Goal: Find specific page/section: Find specific page/section

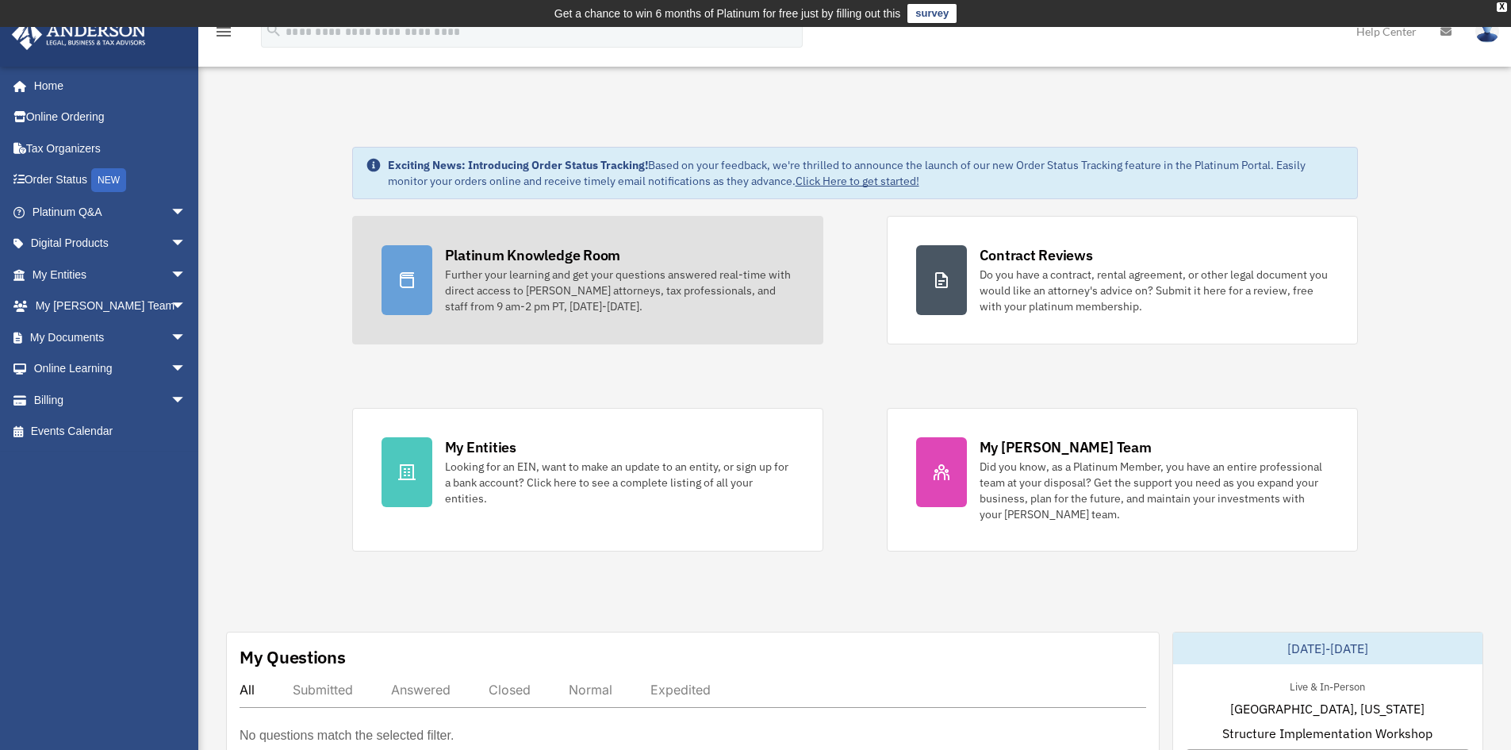
click at [733, 243] on link "Platinum Knowledge Room Further your learning and get your questions answered r…" at bounding box center [587, 280] width 471 height 129
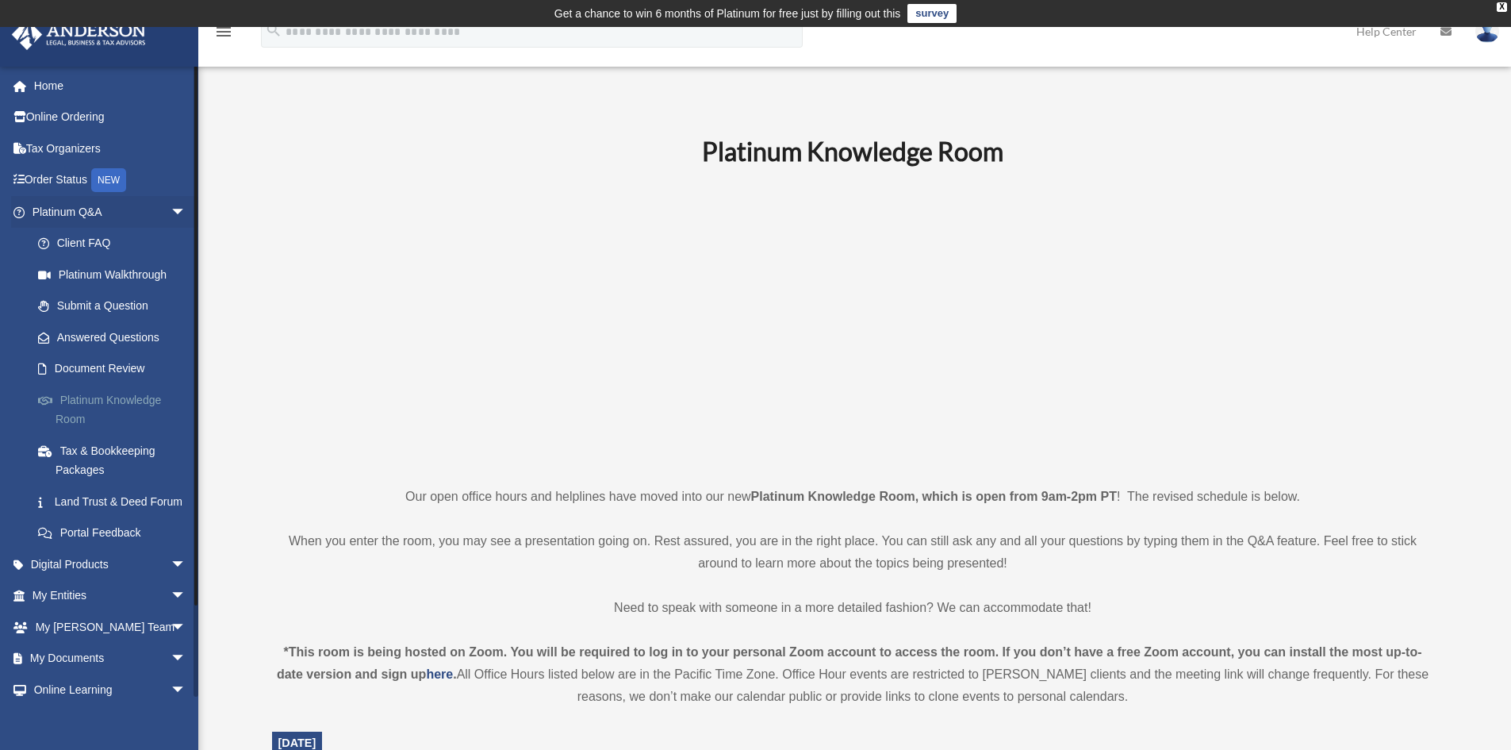
click at [90, 405] on link "Platinum Knowledge Room" at bounding box center [116, 409] width 188 height 51
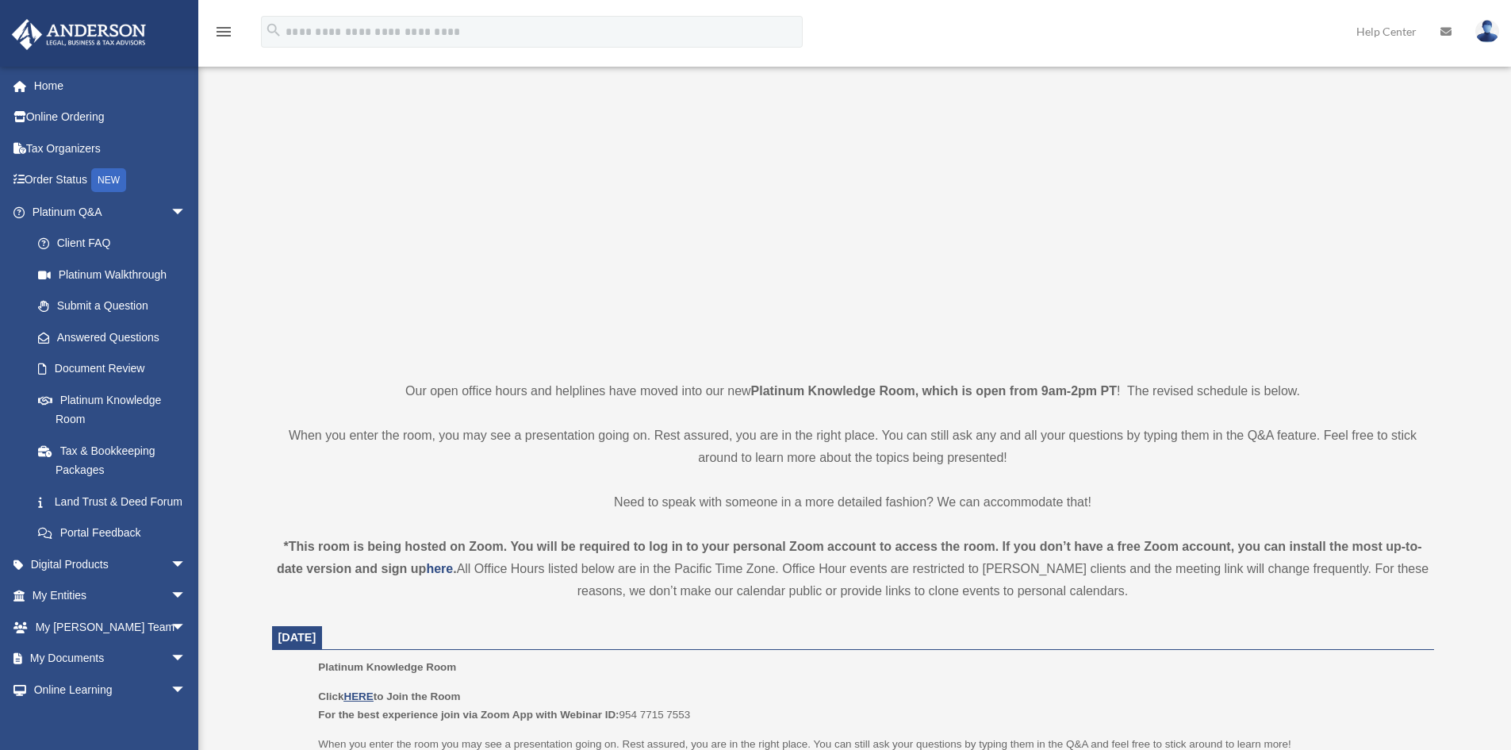
scroll to position [79, 0]
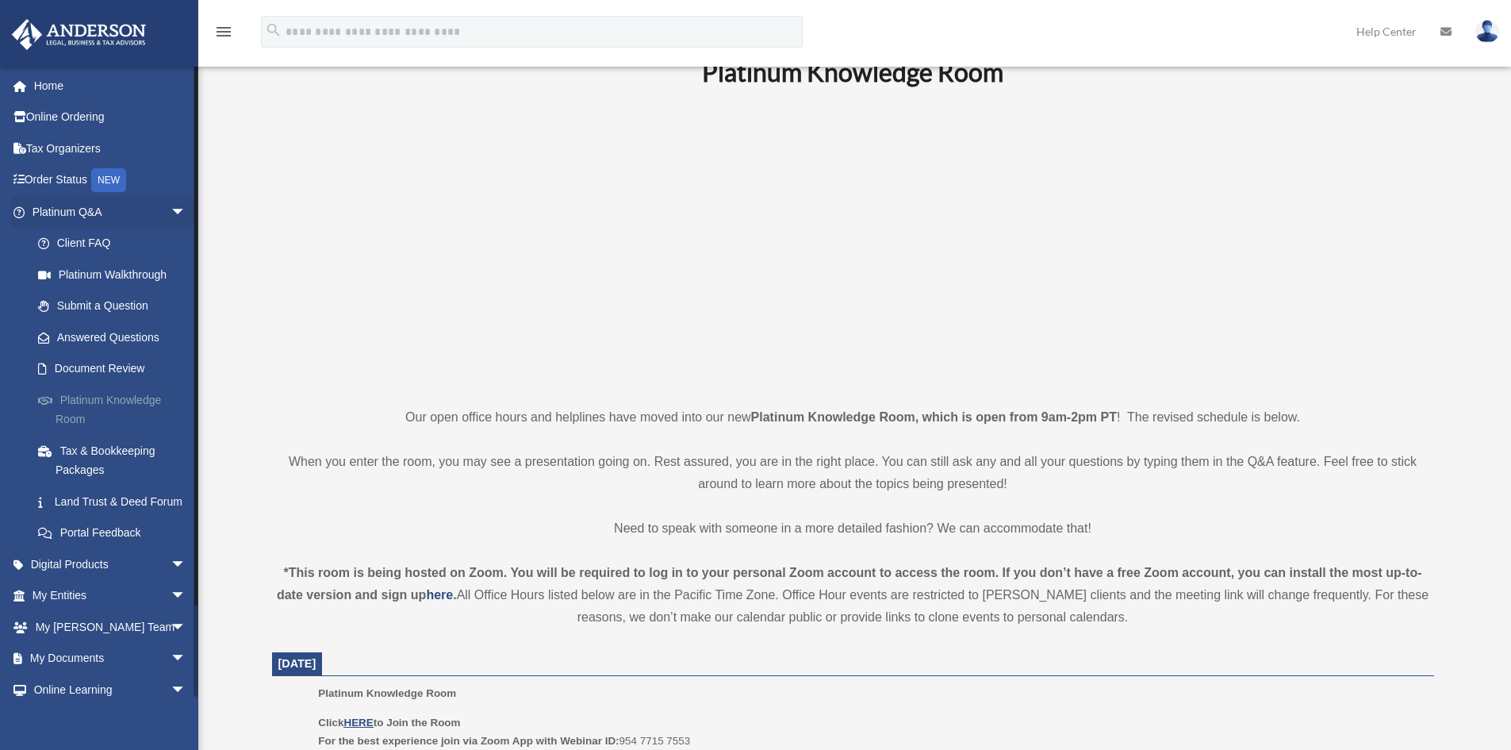
click at [104, 403] on link "Platinum Knowledge Room" at bounding box center [116, 409] width 188 height 51
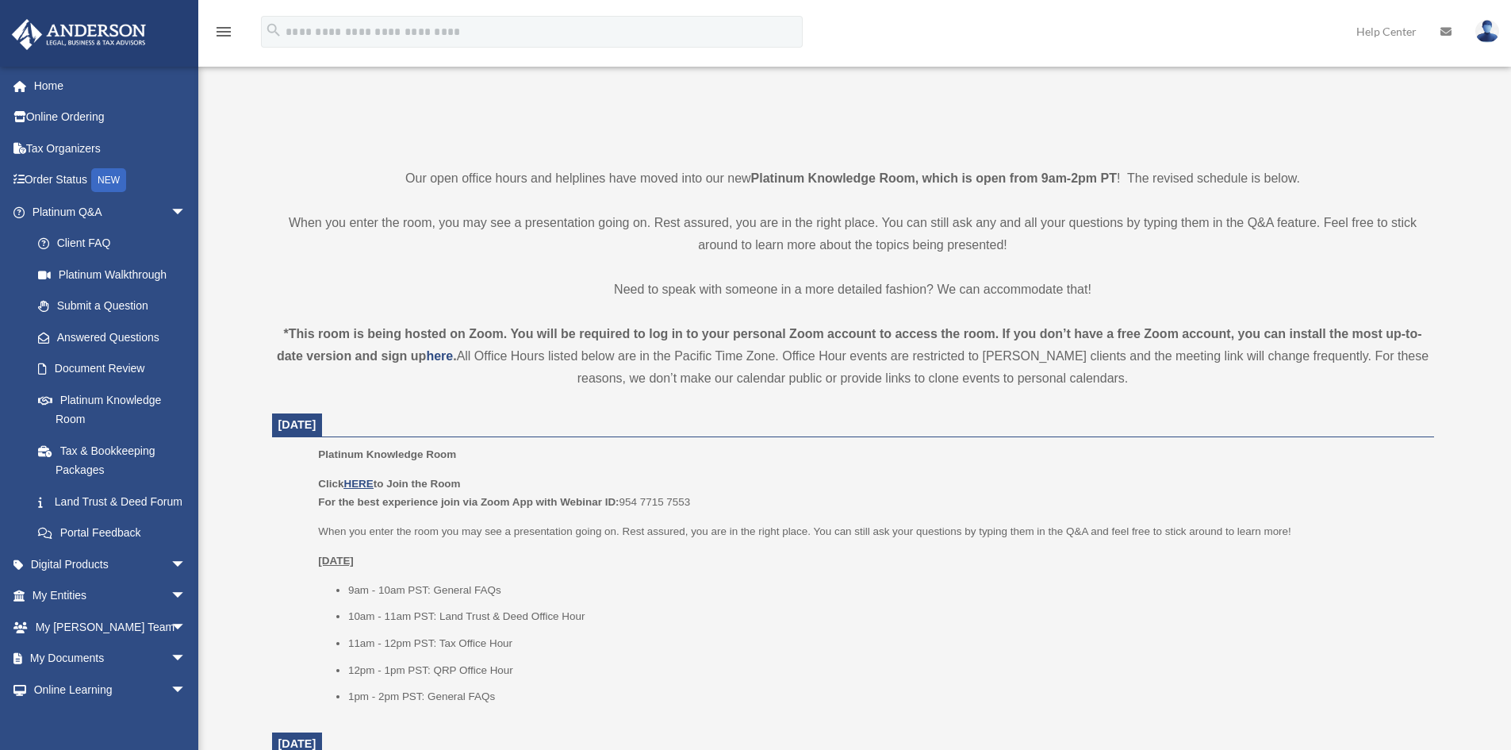
scroll to position [397, 0]
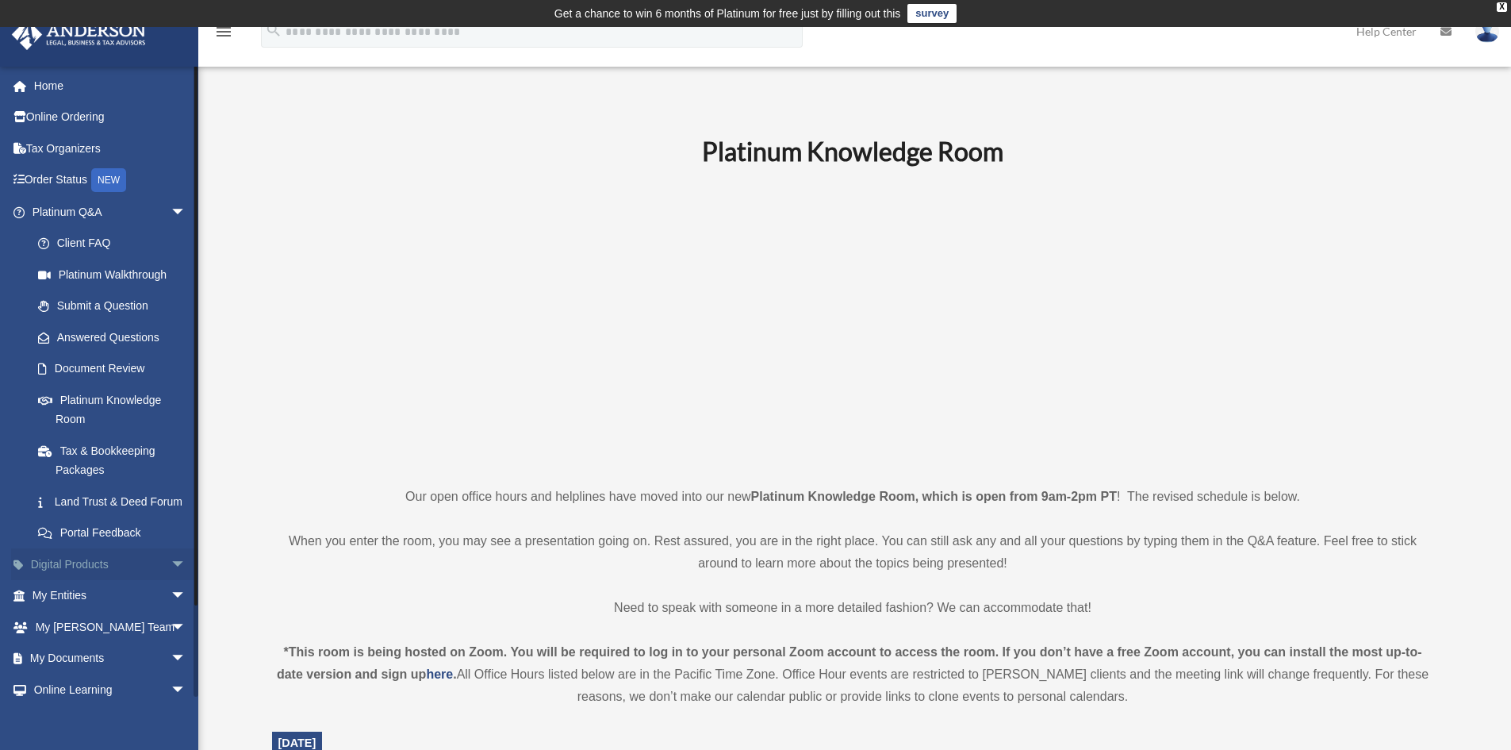
click at [171, 580] on span "arrow_drop_down" at bounding box center [187, 564] width 32 height 33
click at [171, 580] on span "arrow_drop_up" at bounding box center [187, 564] width 32 height 33
click at [171, 580] on span "arrow_drop_down" at bounding box center [187, 564] width 32 height 33
click at [171, 580] on span "arrow_drop_up" at bounding box center [187, 564] width 32 height 33
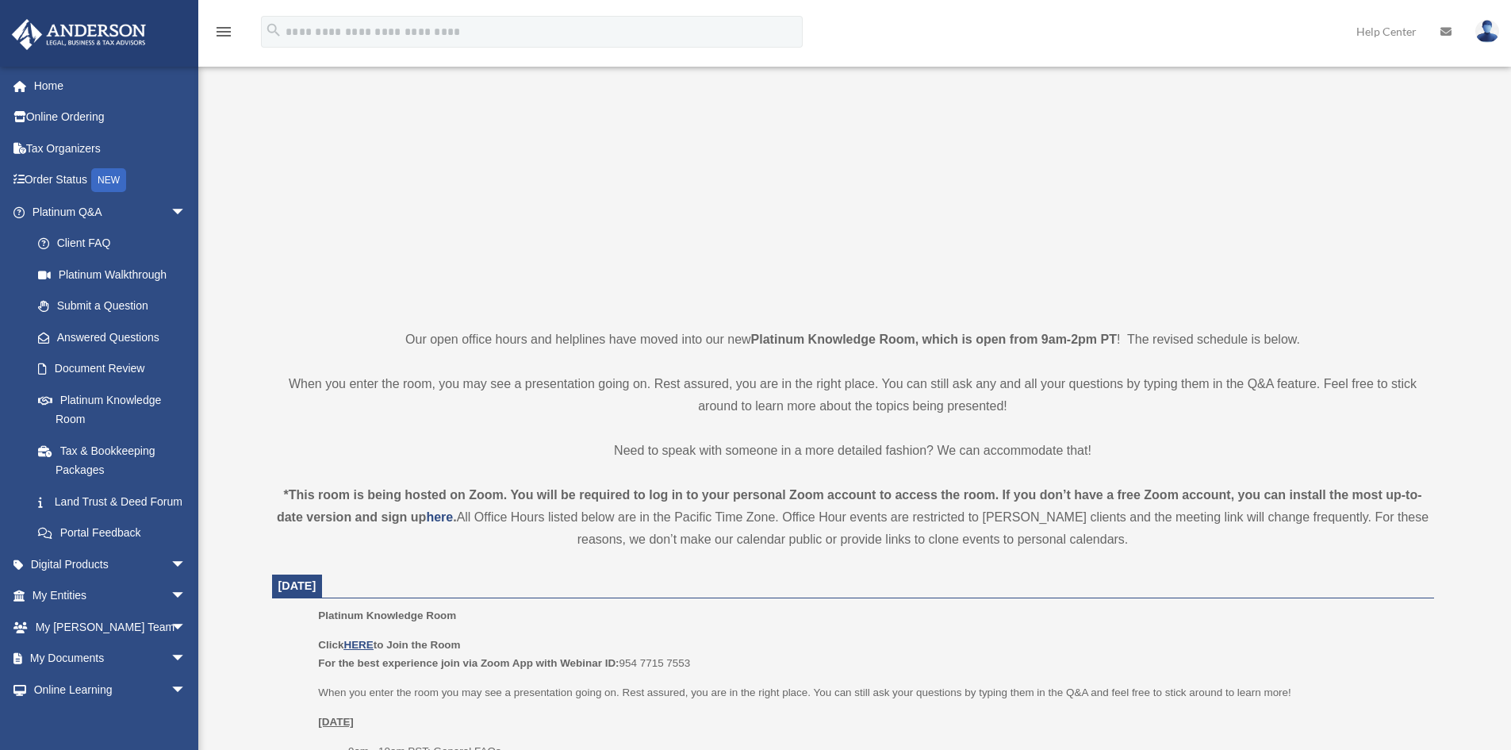
scroll to position [397, 0]
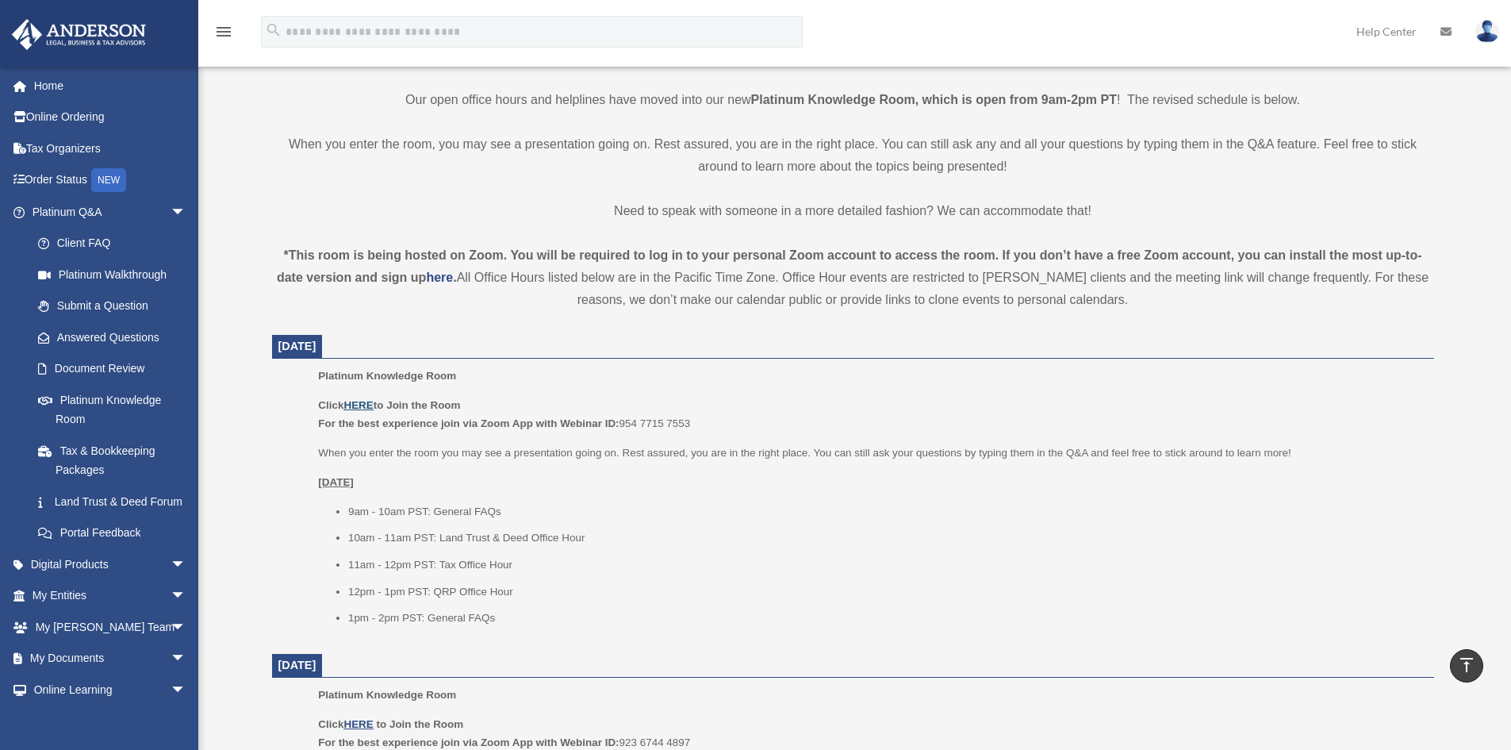
click at [370, 404] on u "HERE" at bounding box center [357, 405] width 29 height 12
